Goal: Task Accomplishment & Management: Complete application form

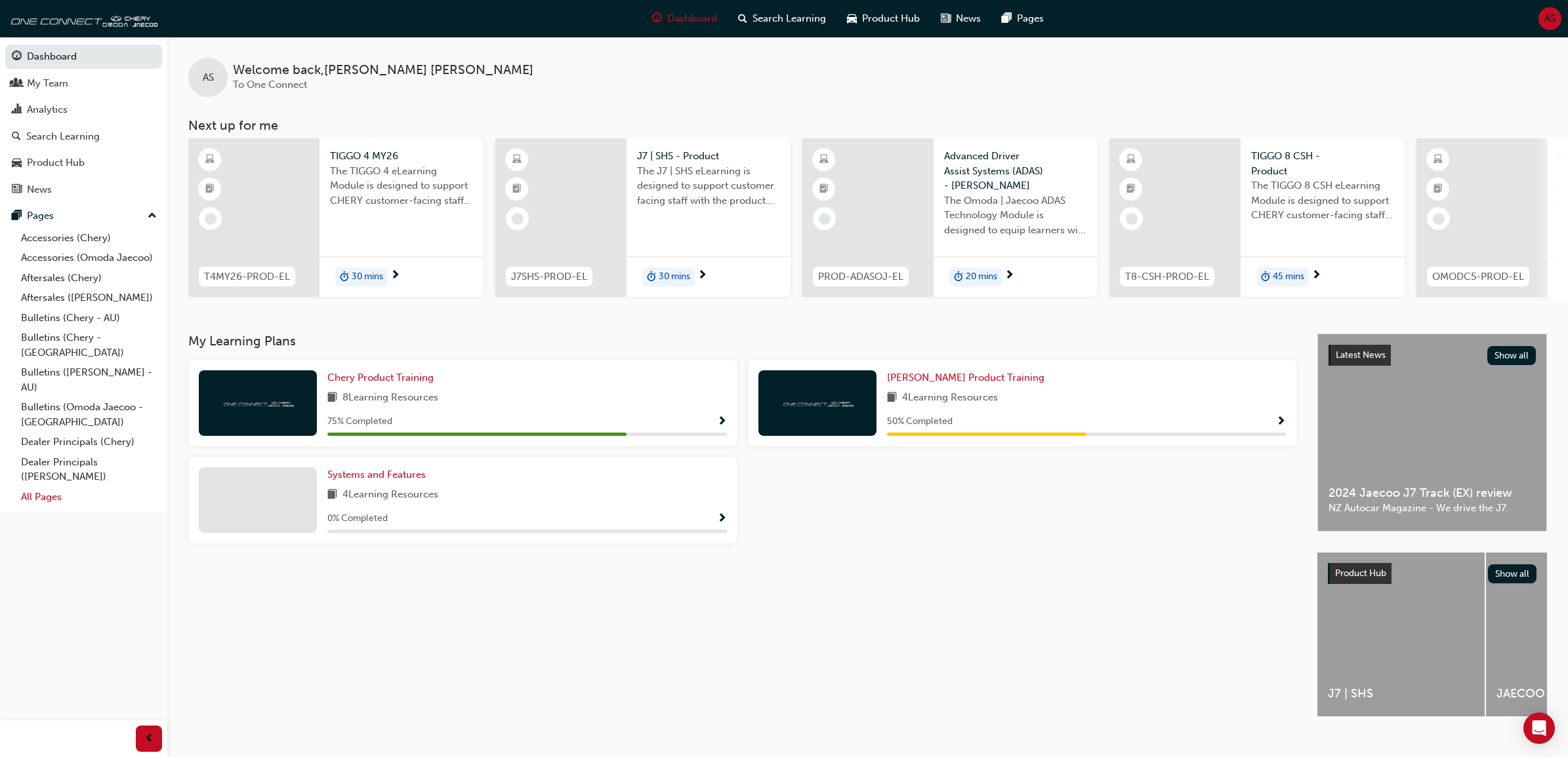
click at [43, 487] on link "All Pages" at bounding box center [89, 497] width 146 height 20
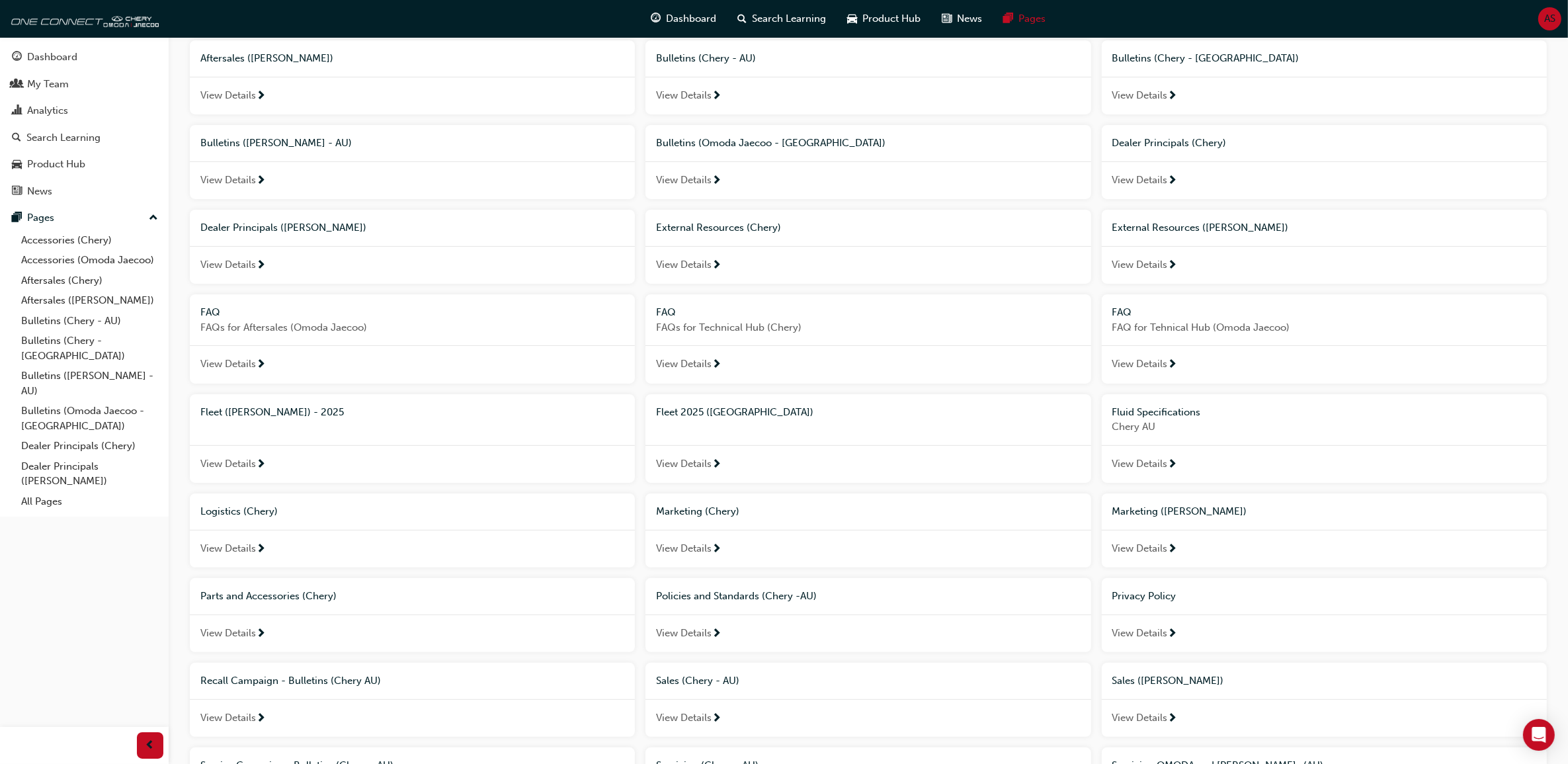
scroll to position [575, 0]
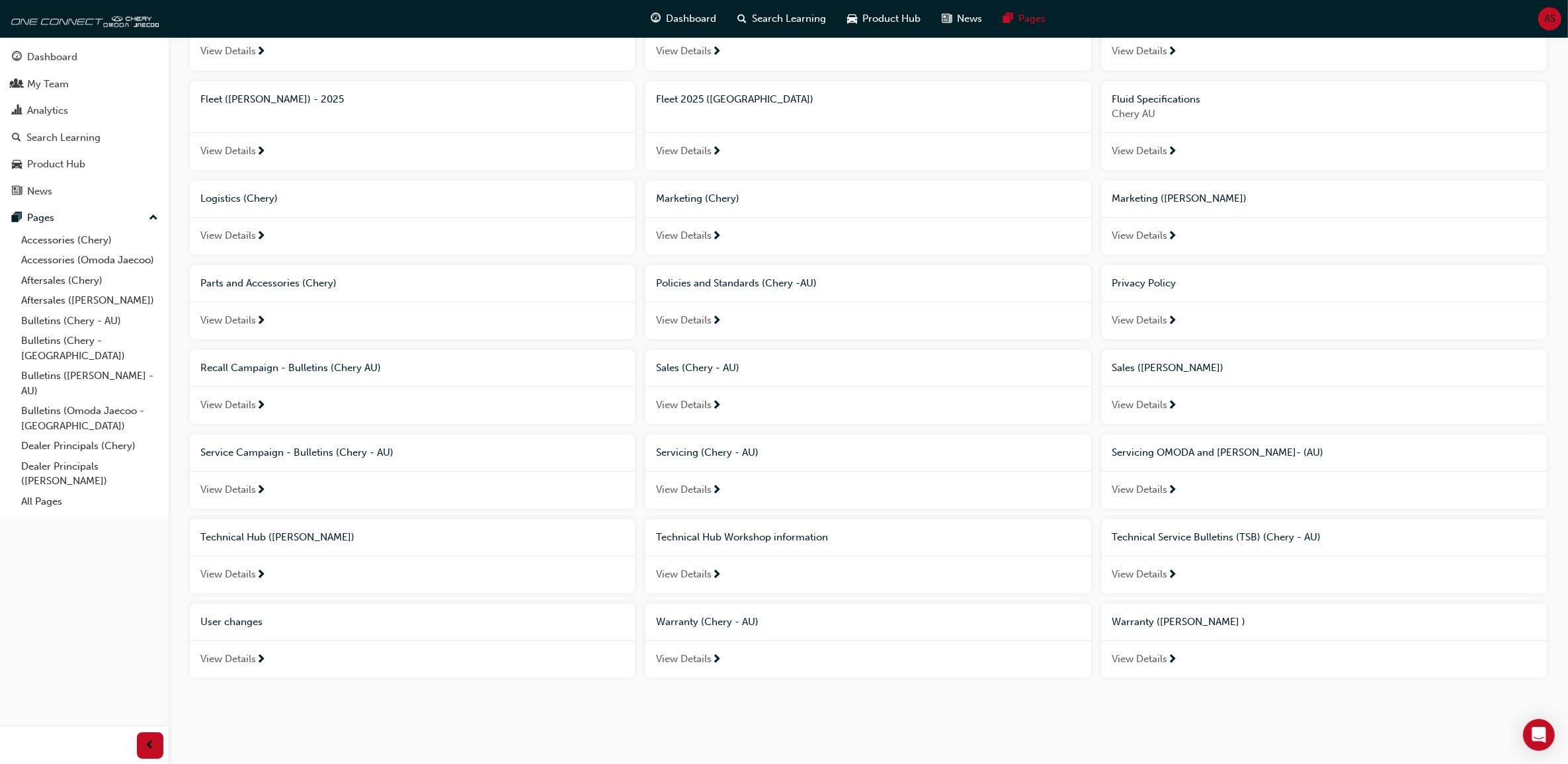
click at [253, 653] on span "View Details" at bounding box center [228, 659] width 56 height 15
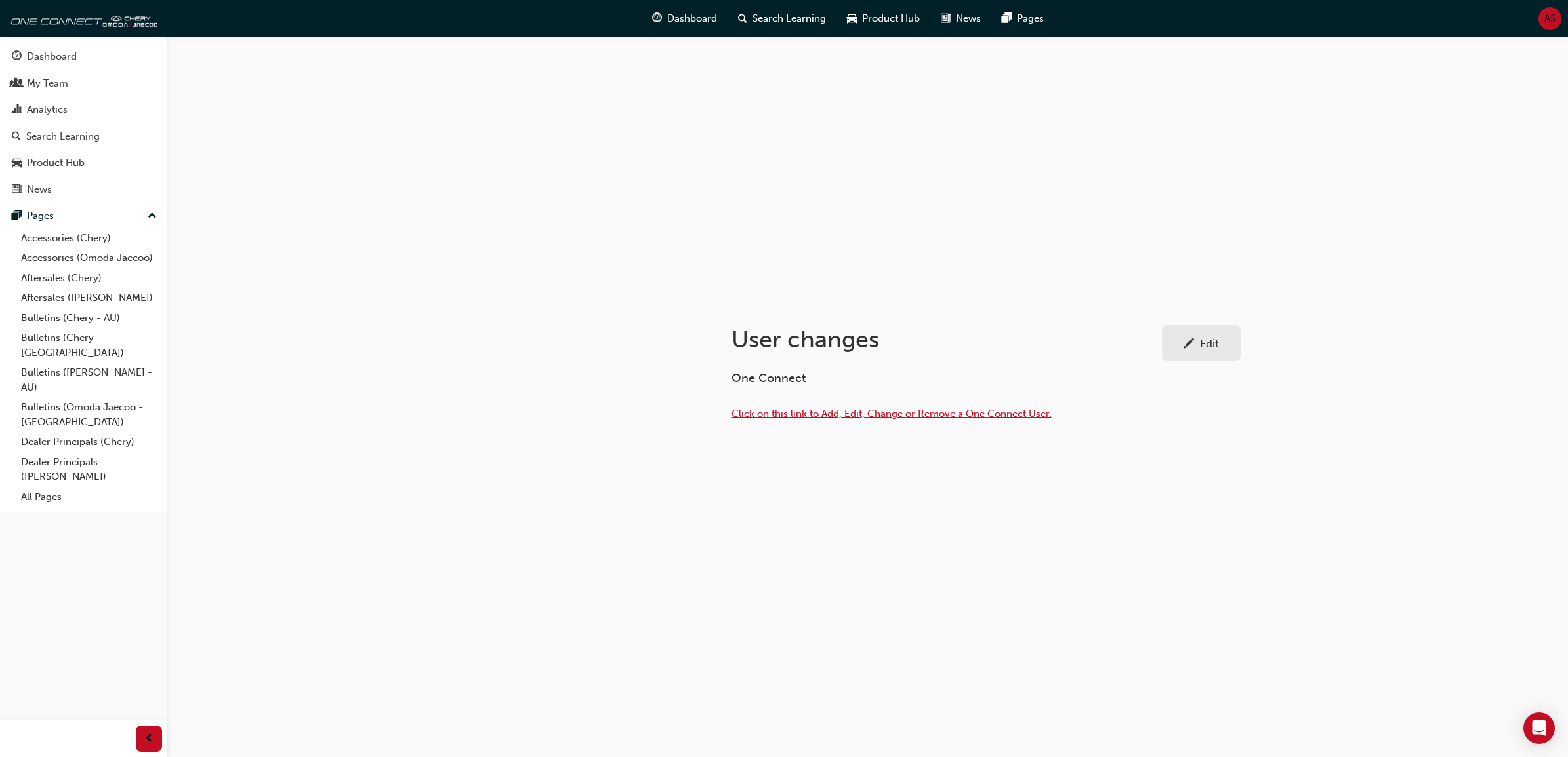
click at [824, 417] on span "Click on this link to Add, Edit, Change or Remove a One Connect User." at bounding box center [891, 413] width 320 height 12
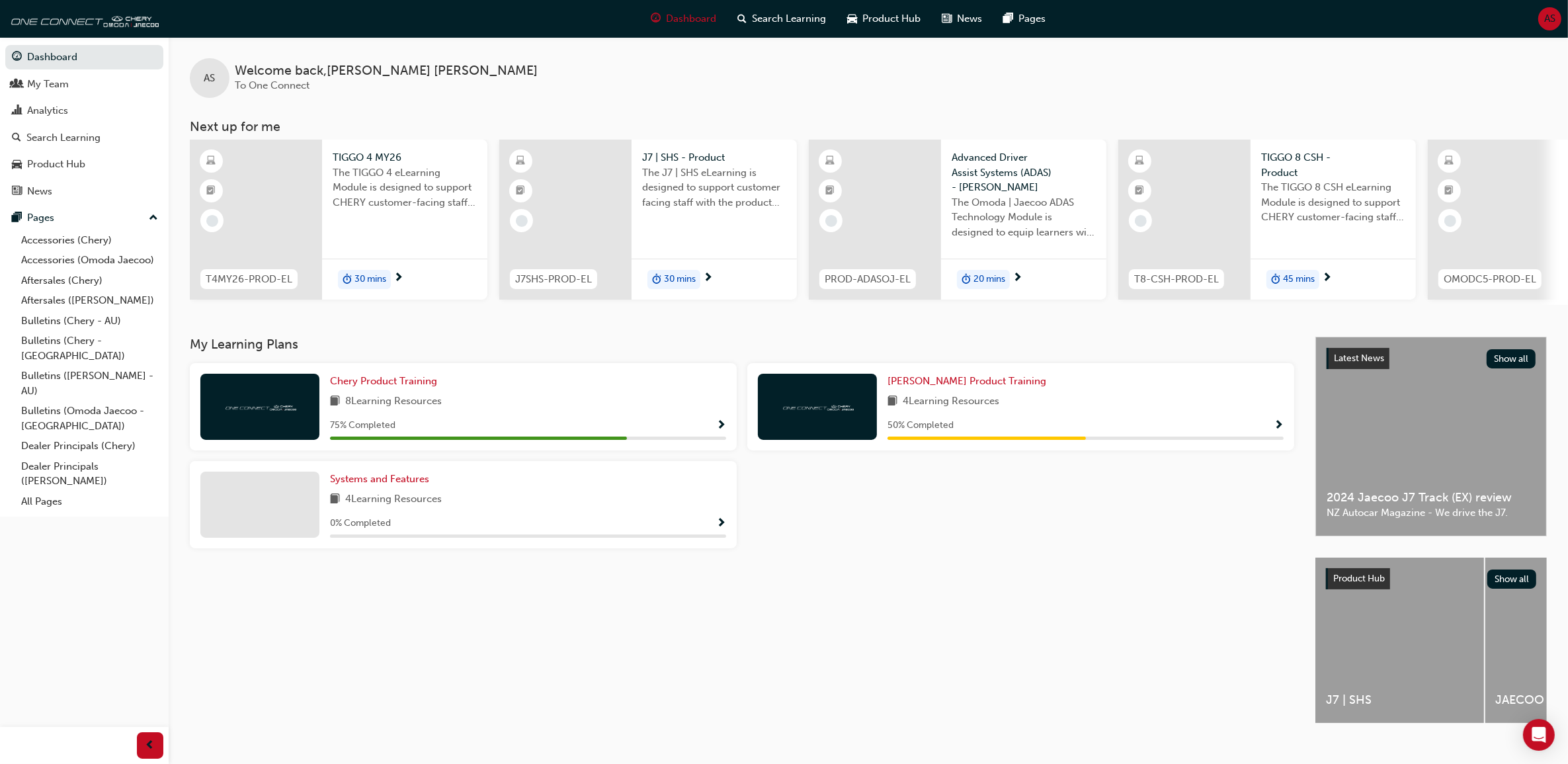
click at [1553, 13] on span "AS" at bounding box center [1550, 19] width 11 height 15
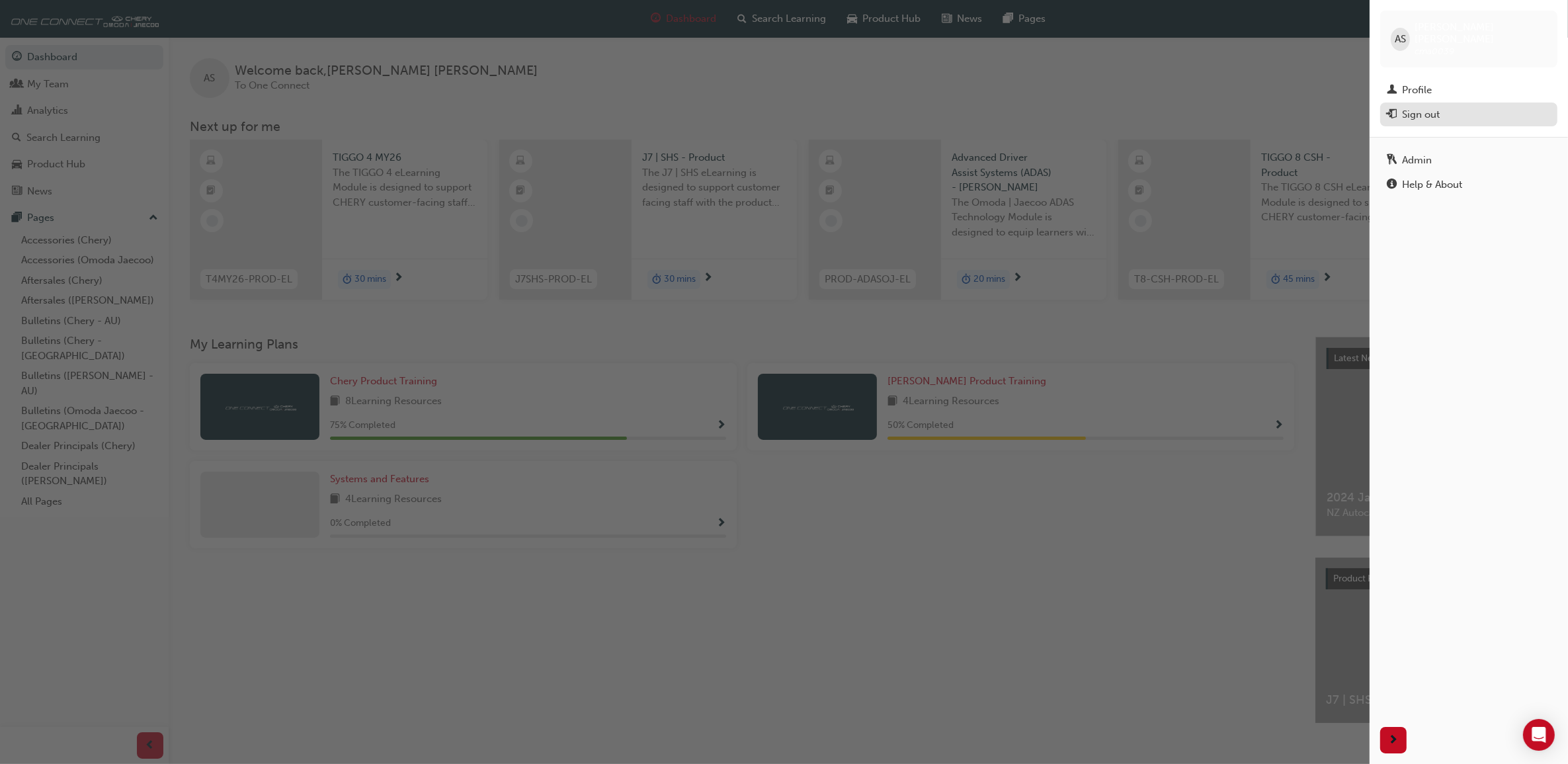
click at [1439, 108] on div "Sign out" at bounding box center [1421, 114] width 38 height 15
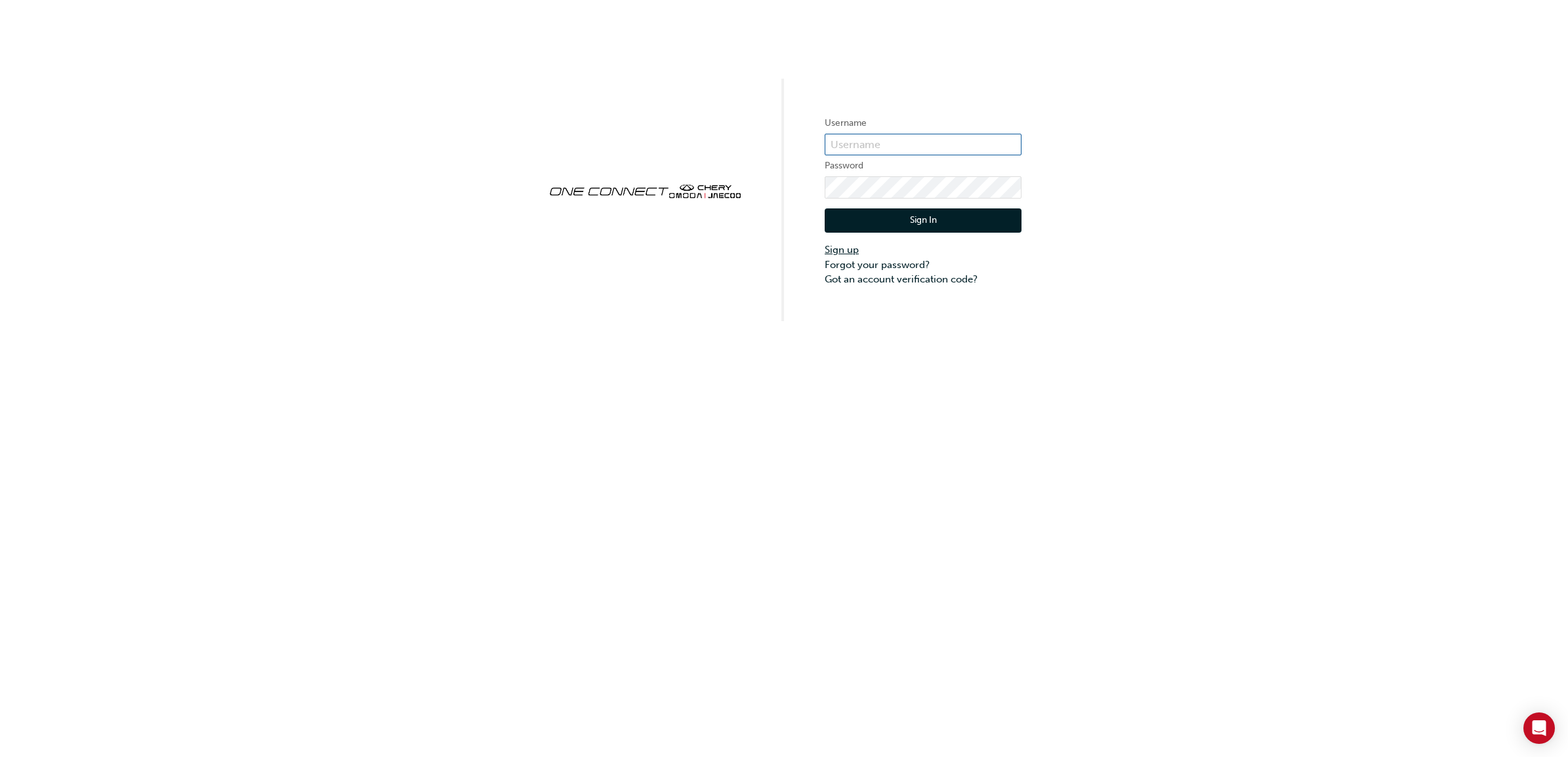
type input "cma0039"
click at [843, 246] on link "Sign up" at bounding box center [922, 250] width 197 height 15
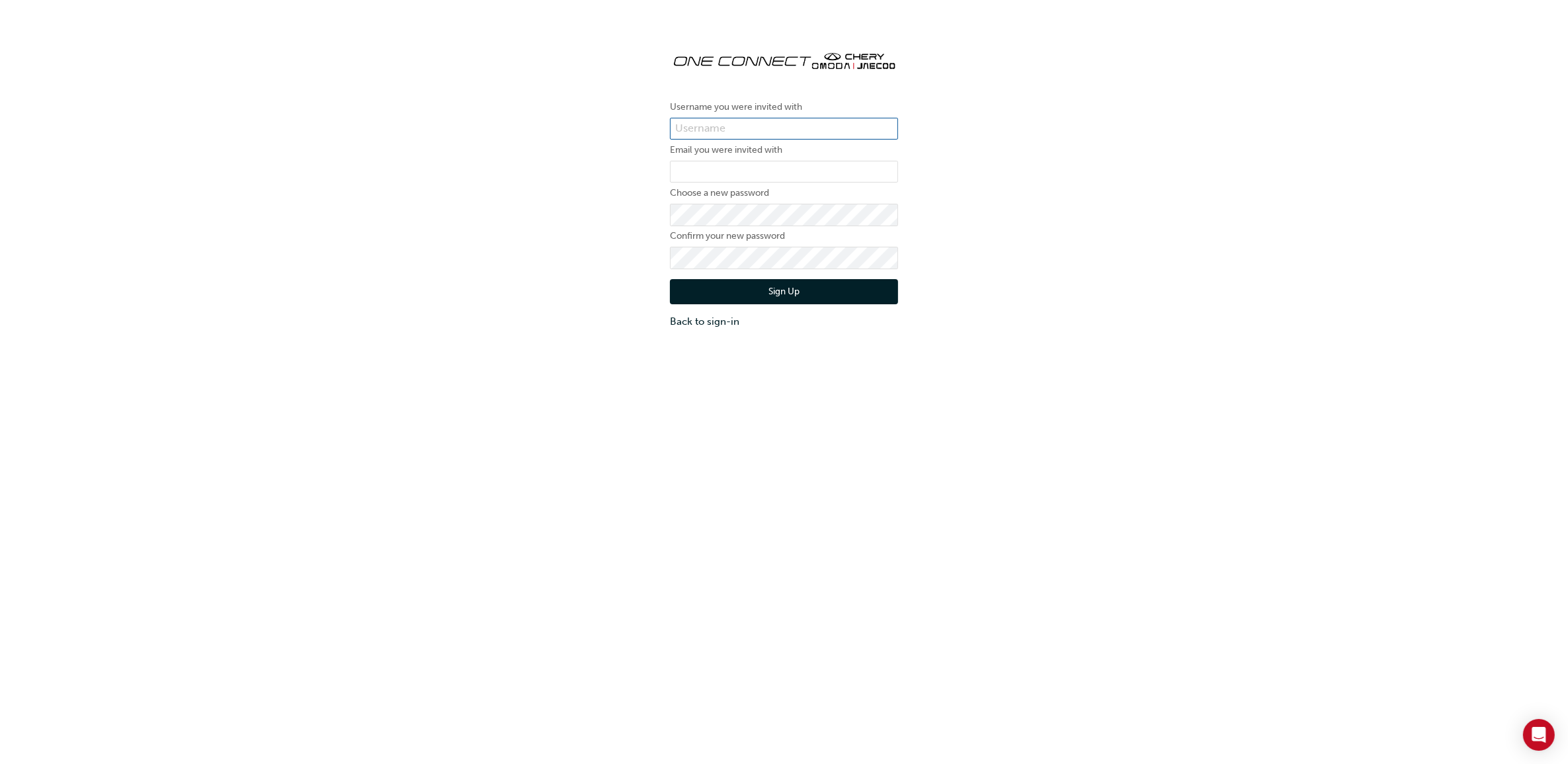
click at [702, 121] on input "text" at bounding box center [784, 129] width 228 height 23
paste input "OJAU217"
type input "OJAU217"
click at [853, 160] on input "email" at bounding box center [784, 172] width 228 height 23
paste input "francis.jayawardene@westpointautos.com.au"
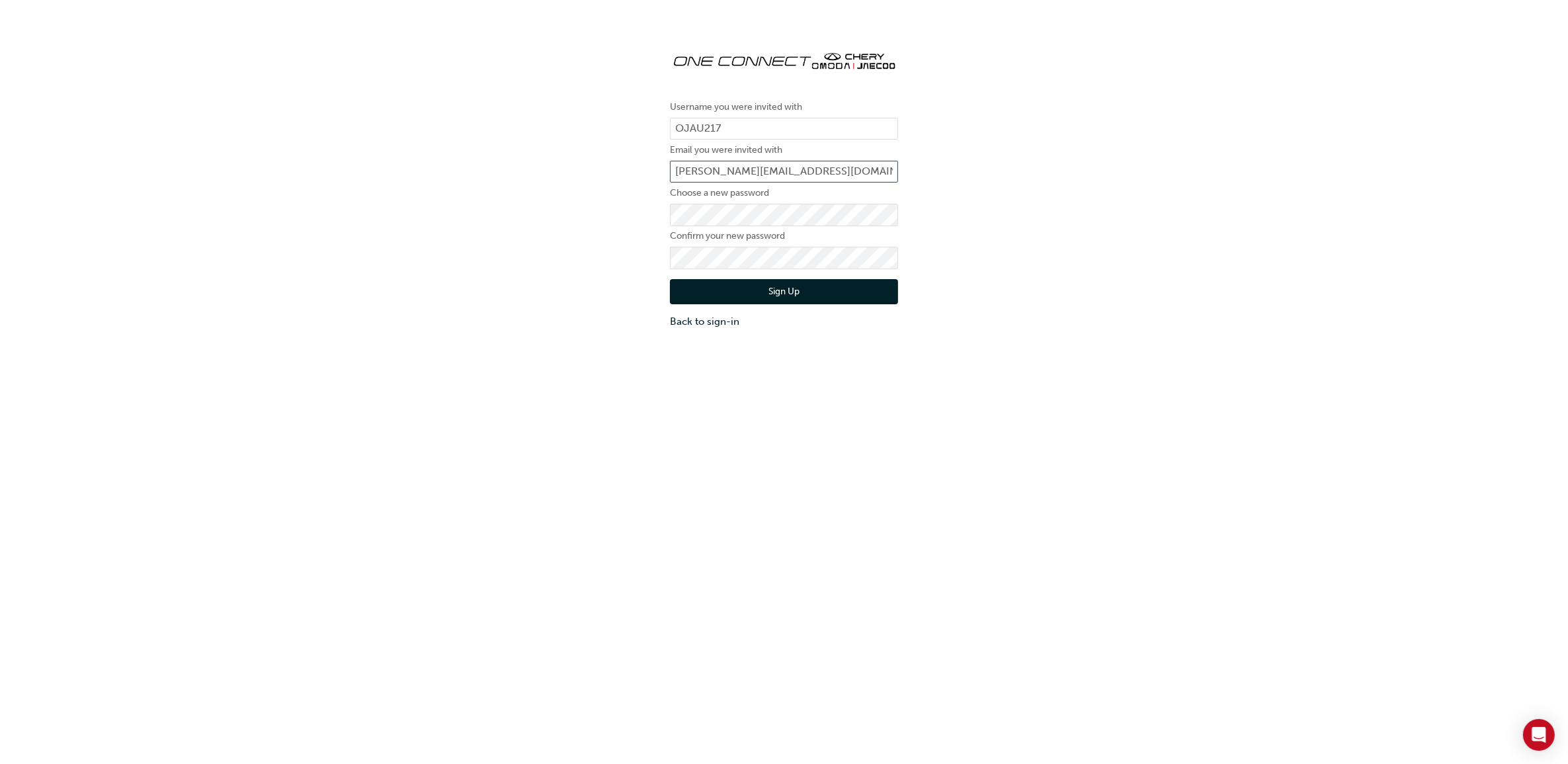
scroll to position [0, 4]
click at [675, 171] on input "francis.jayawardene@westpointautos.com.au" at bounding box center [784, 172] width 228 height 23
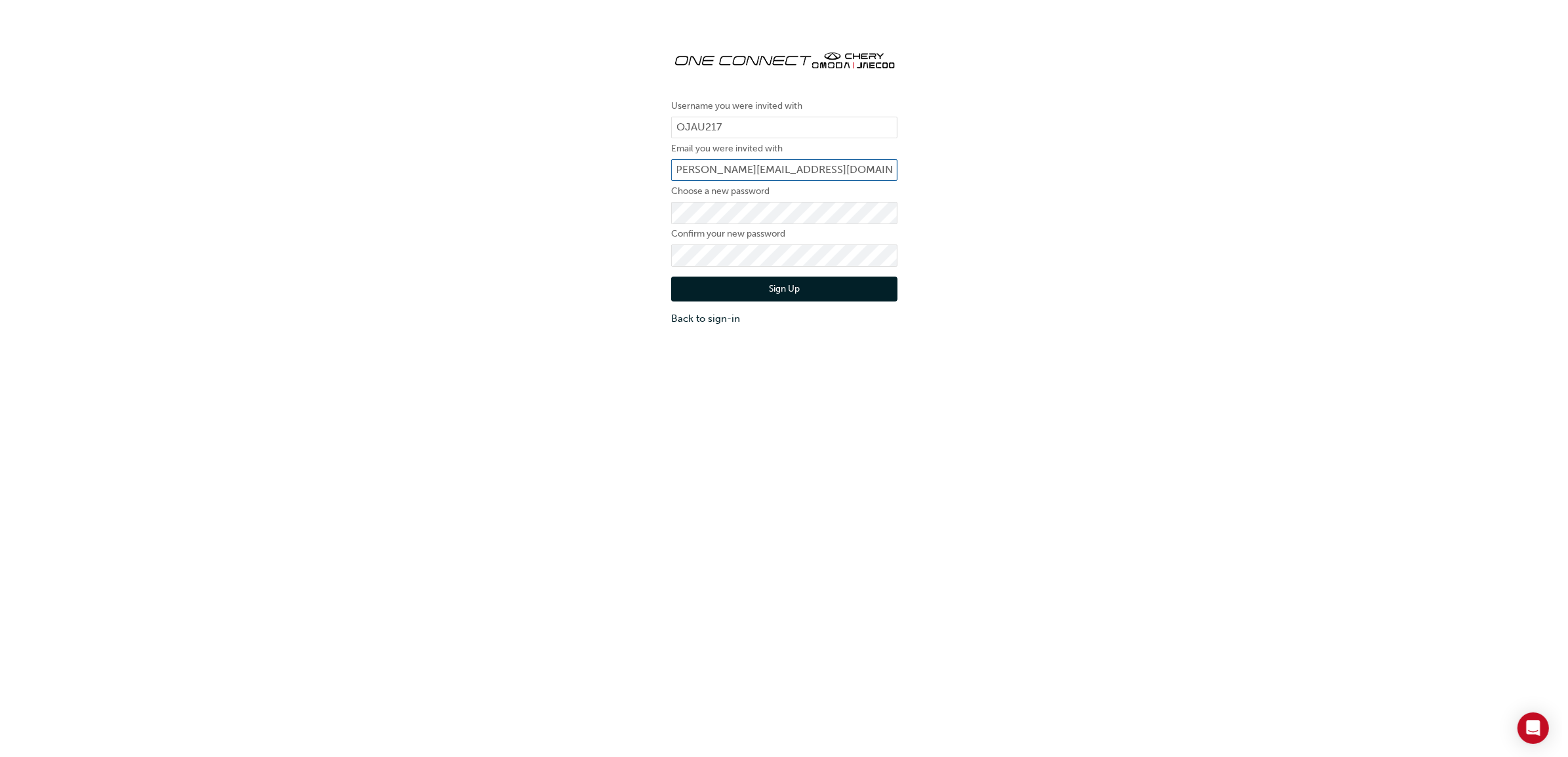
scroll to position [0, 0]
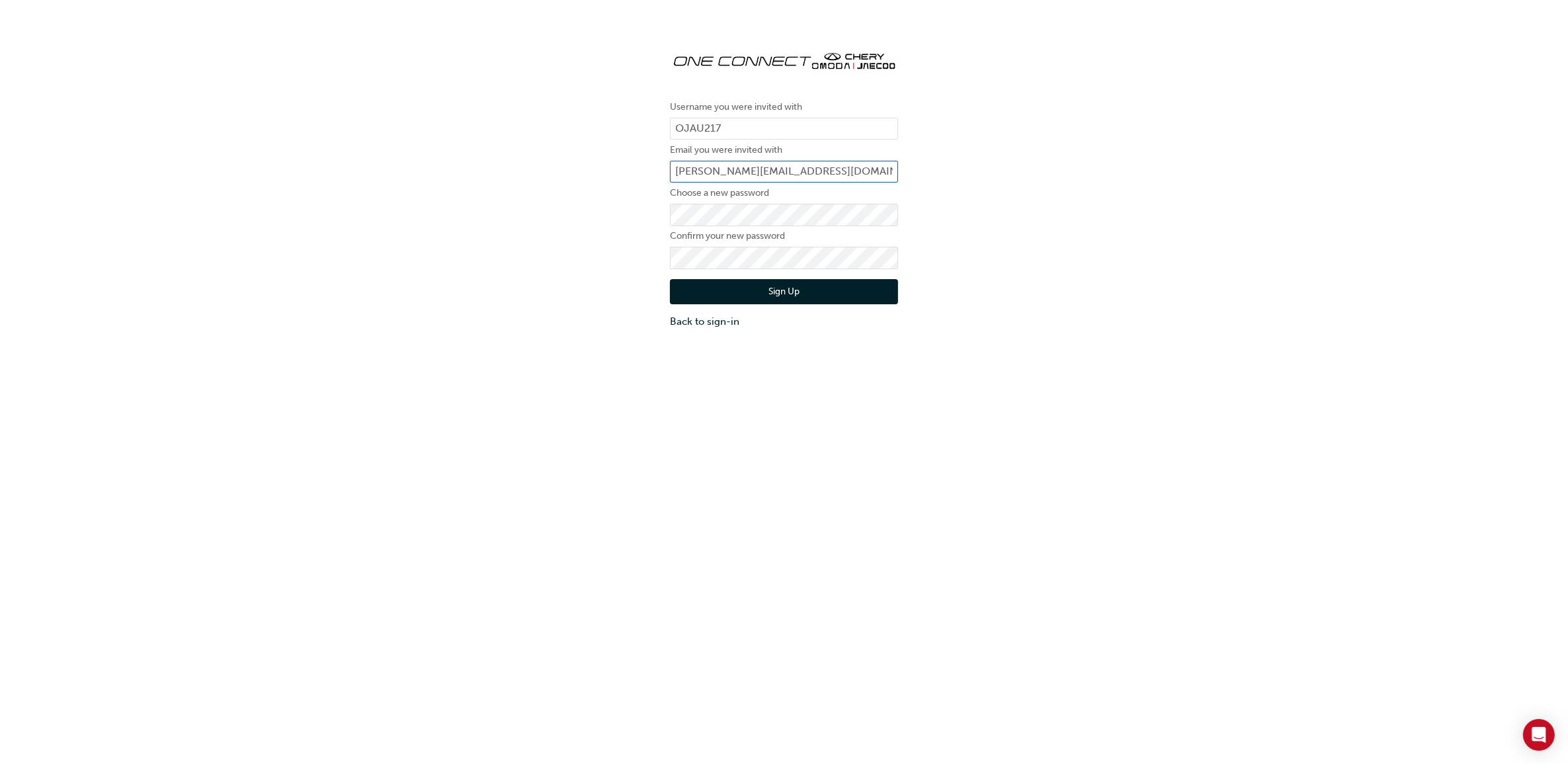
type input "francis.jayawardene@westpointautos.com.au"
click at [1097, 219] on div "Username you were invited with OJAU217 Email you were invited with francis.jaya…" at bounding box center [784, 184] width 1568 height 309
click at [799, 288] on button "Sign Up" at bounding box center [784, 292] width 228 height 25
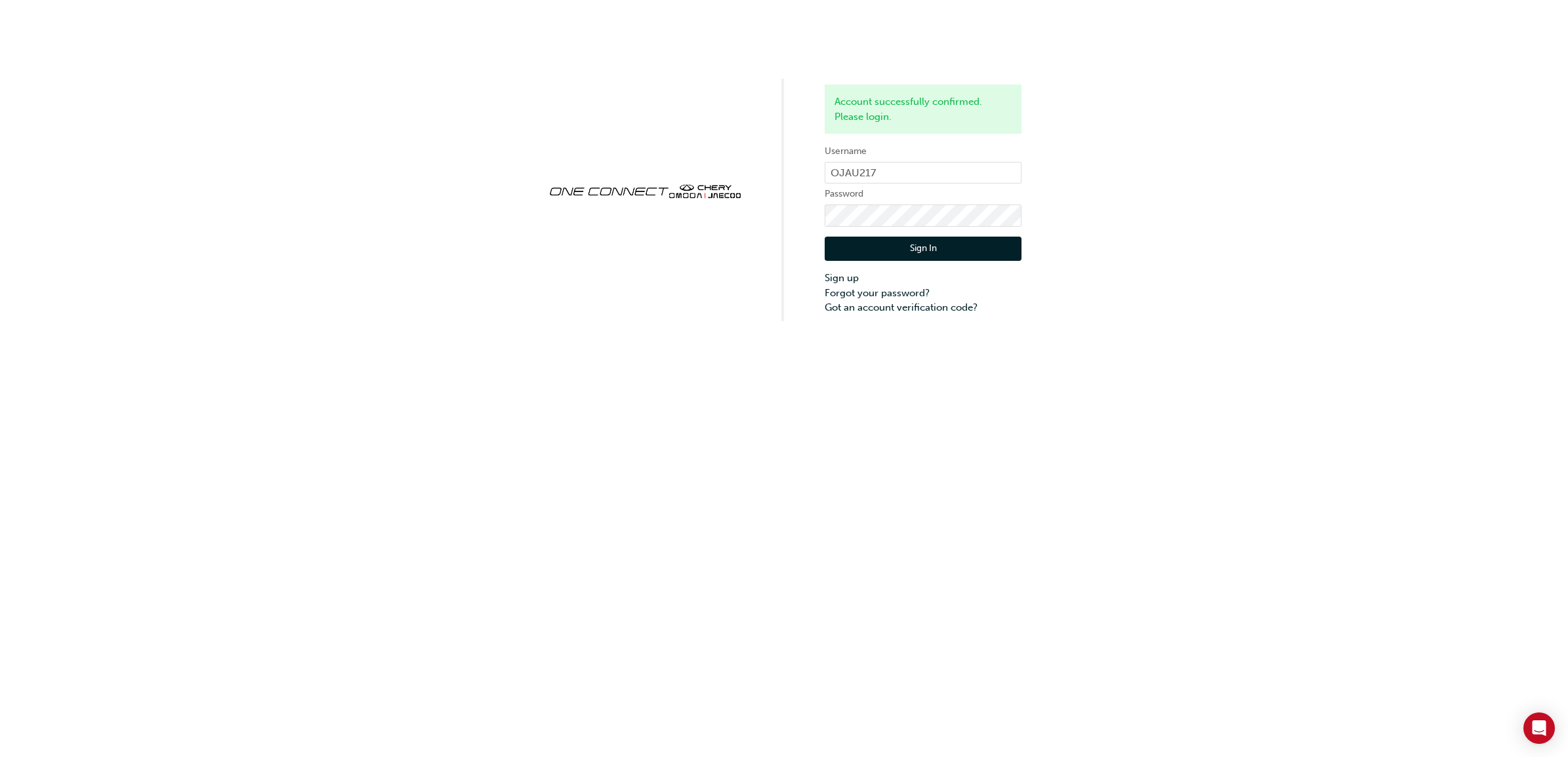
drag, startPoint x: 965, startPoint y: 252, endPoint x: 972, endPoint y: 255, distance: 7.6
click at [965, 252] on button "Sign In" at bounding box center [922, 249] width 197 height 25
